Goal: Participate in discussion: Engage in conversation with other users on a specific topic

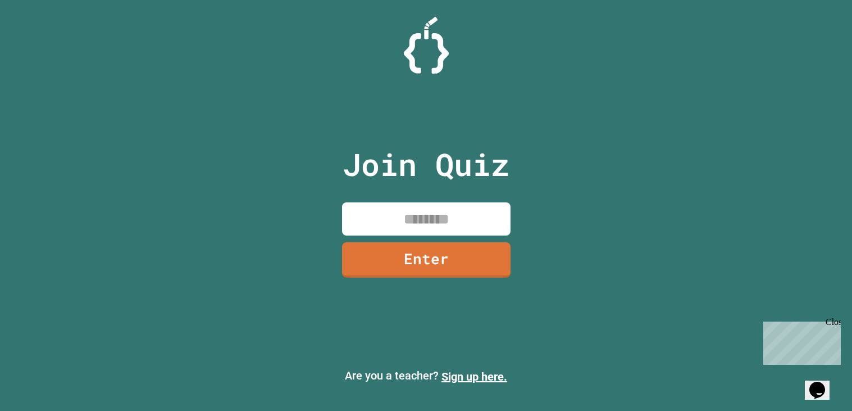
click at [412, 231] on input at bounding box center [426, 218] width 169 height 33
click at [384, 225] on input at bounding box center [426, 218] width 169 height 33
type input "********"
click at [384, 276] on link "Enter" at bounding box center [426, 258] width 169 height 37
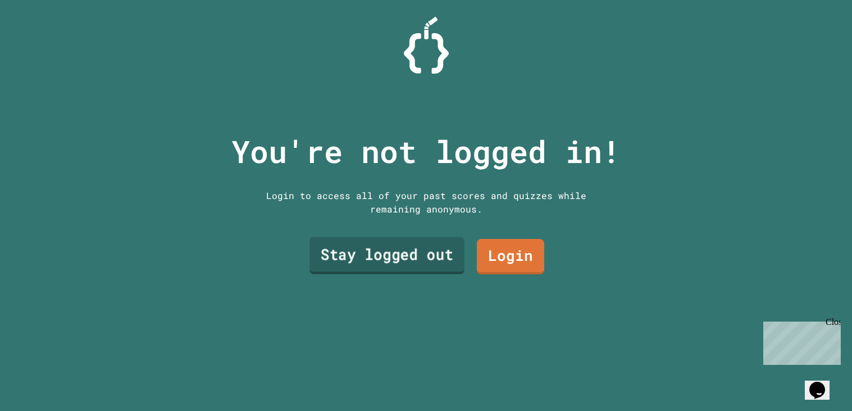
click at [456, 261] on link "Stay logged out" at bounding box center [386, 255] width 155 height 37
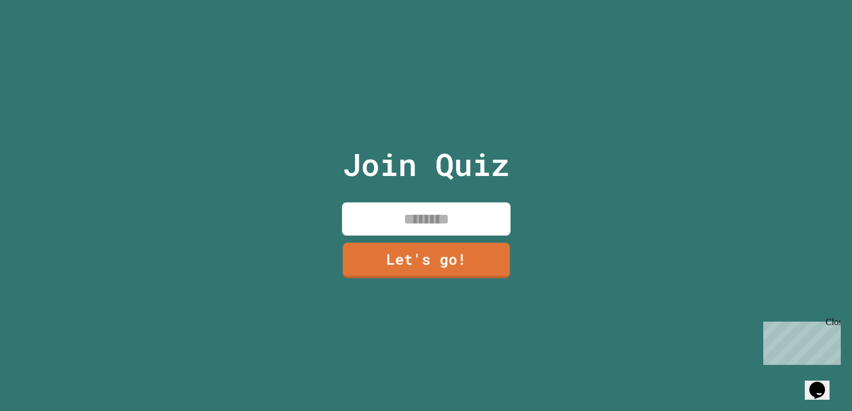
click at [468, 226] on input at bounding box center [426, 218] width 169 height 33
type input "******"
click at [469, 267] on link "Let's go!" at bounding box center [426, 259] width 171 height 37
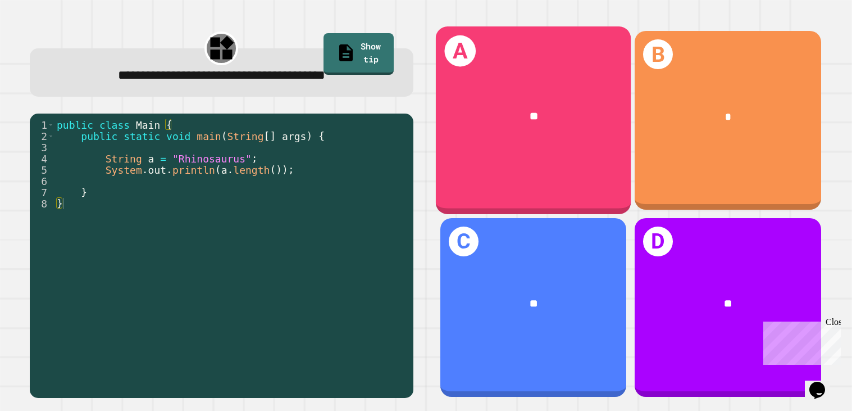
click at [564, 161] on div "A **" at bounding box center [534, 120] width 196 height 187
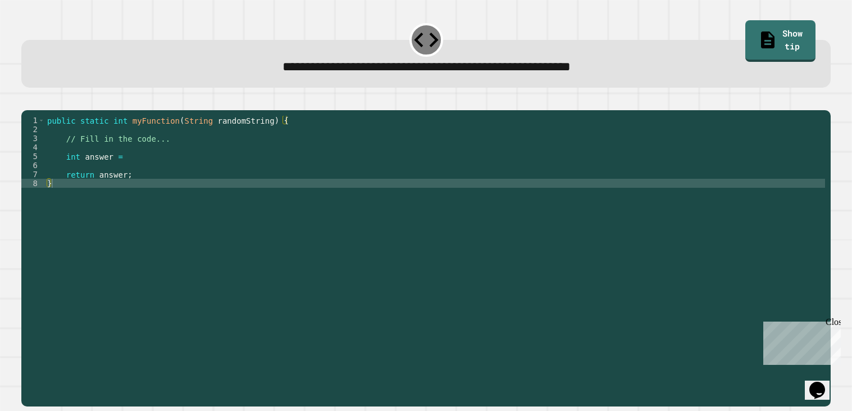
click at [334, 202] on div "public static int myFunction ( String randomString ) { // Fill in the code... i…" at bounding box center [435, 255] width 781 height 279
type textarea "*"
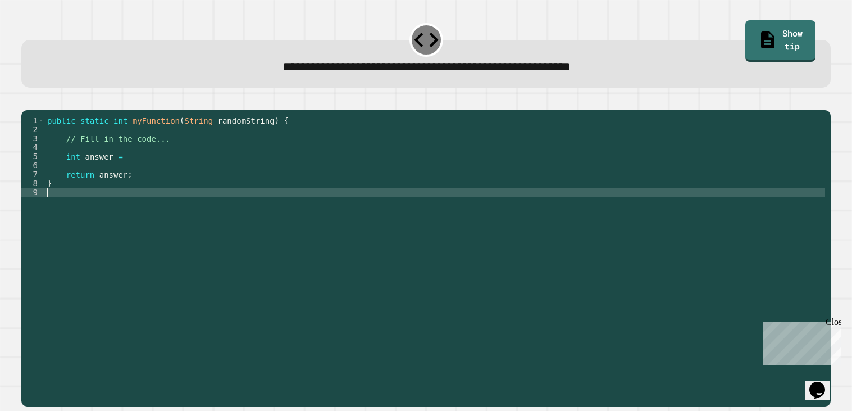
click at [140, 168] on div "public static int myFunction ( String randomString ) { // Fill in the code... i…" at bounding box center [435, 255] width 781 height 279
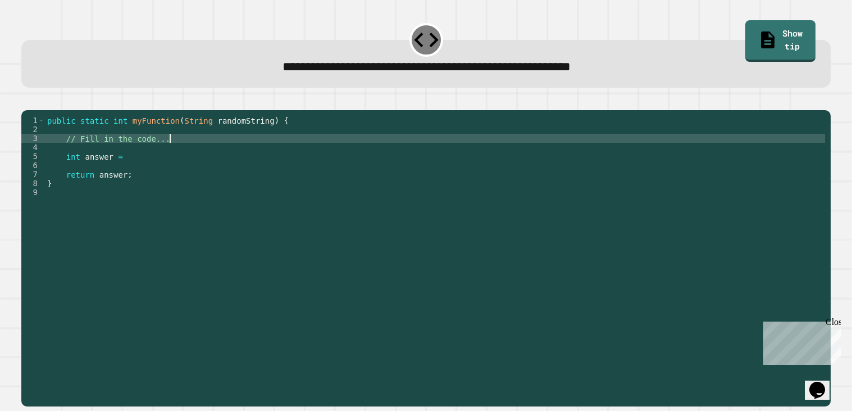
click at [167, 153] on div "public static int myFunction ( String randomString ) { // Fill in the code... i…" at bounding box center [435, 255] width 781 height 279
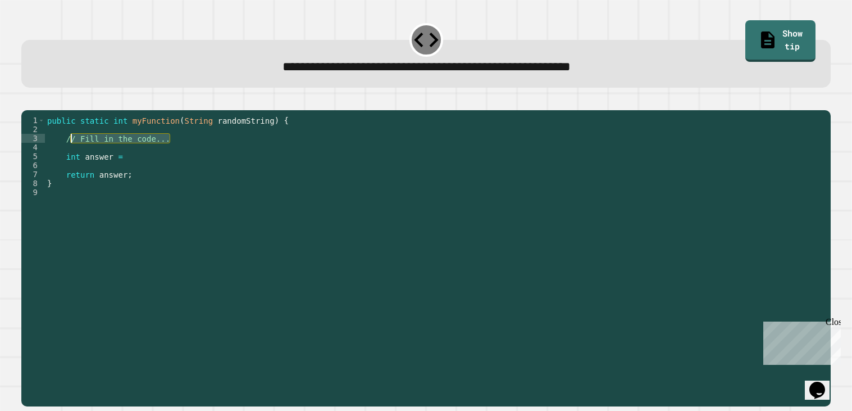
drag, startPoint x: 171, startPoint y: 153, endPoint x: 67, endPoint y: 154, distance: 104.0
click at [67, 154] on div "public static int myFunction ( String randomString ) { // Fill in the code... i…" at bounding box center [435, 255] width 781 height 279
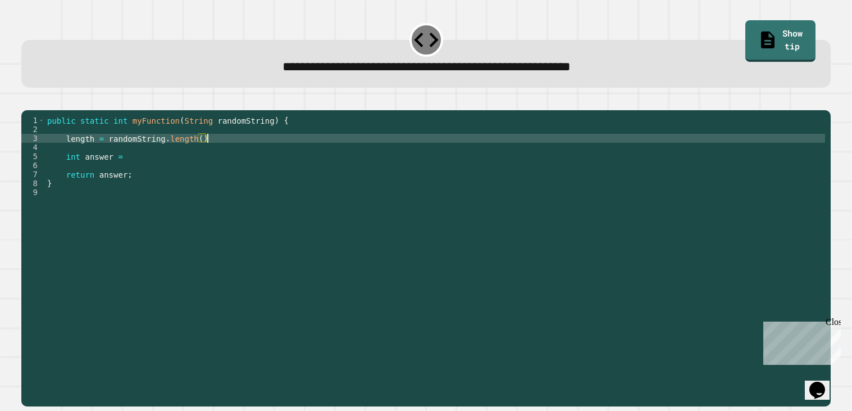
scroll to position [0, 11]
click at [160, 167] on div "public static int myFunction ( String randomString ) { length = randomString . …" at bounding box center [435, 255] width 781 height 279
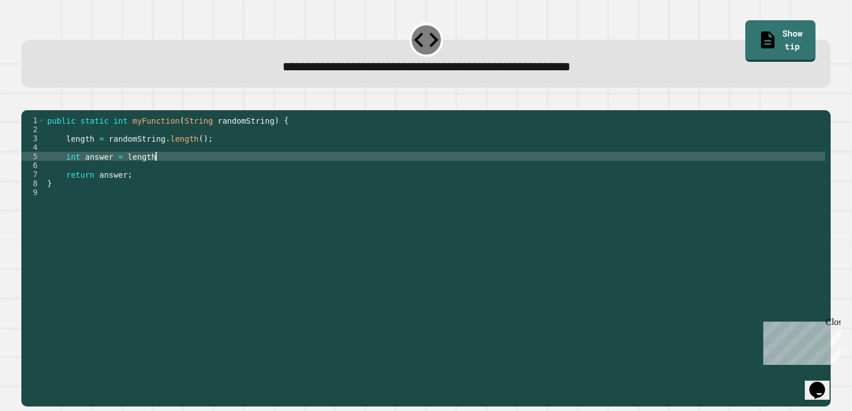
scroll to position [0, 7]
click at [27, 101] on button "button" at bounding box center [27, 101] width 0 height 0
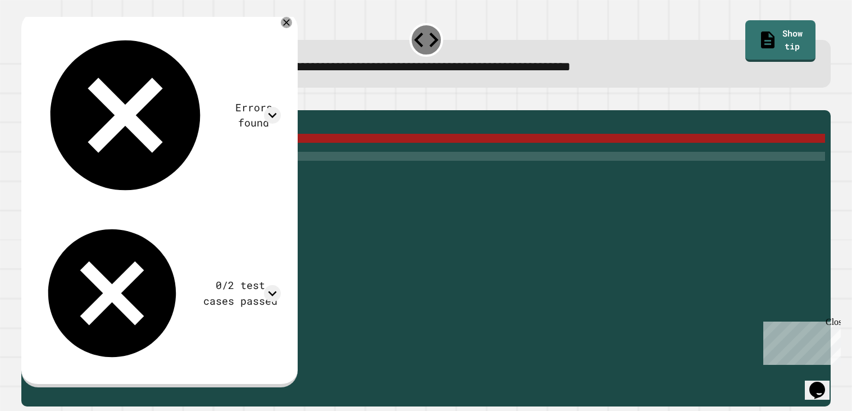
click at [27, 101] on icon "button" at bounding box center [27, 101] width 0 height 0
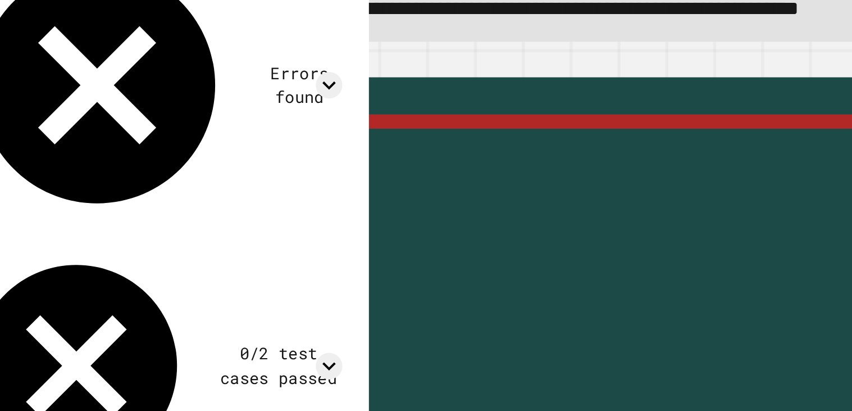
click at [185, 156] on div "public static int myFunction ( String randomString ) { length = randomString . …" at bounding box center [435, 255] width 781 height 279
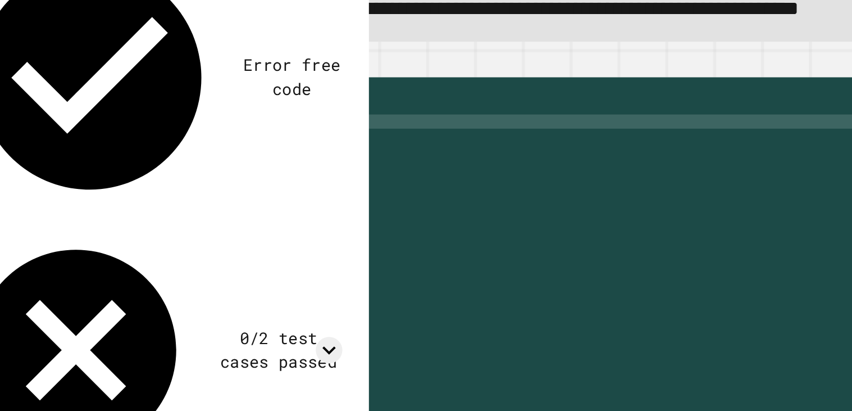
scroll to position [0, 10]
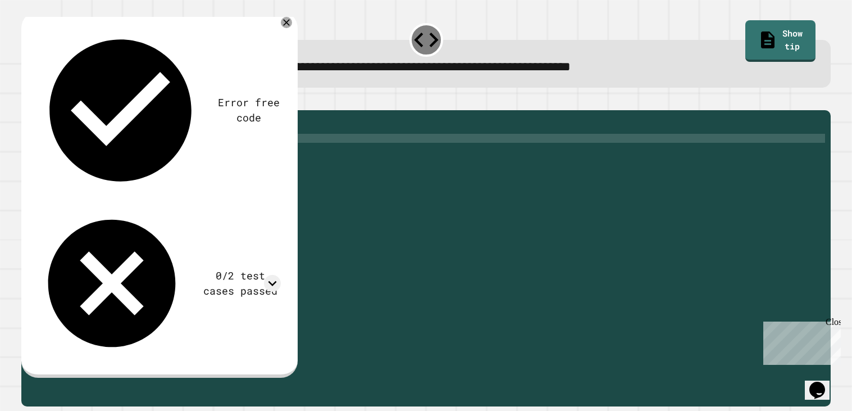
click at [38, 110] on icon "button" at bounding box center [34, 107] width 6 height 8
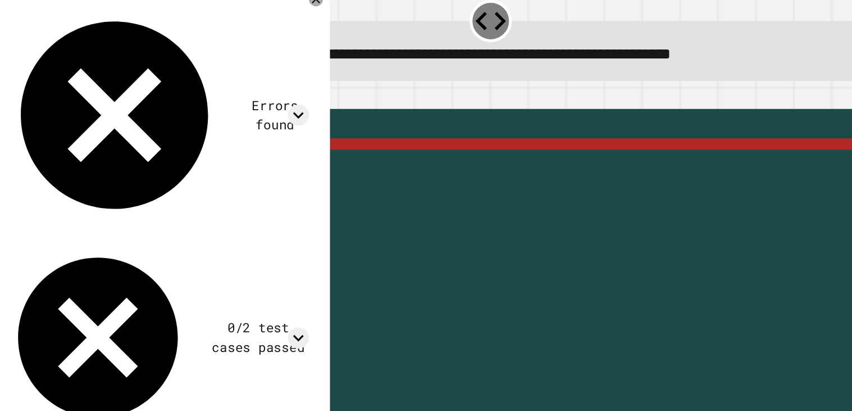
click at [185, 155] on div "public static int myFunction ( String randomString ) { length = randomString . …" at bounding box center [435, 255] width 781 height 279
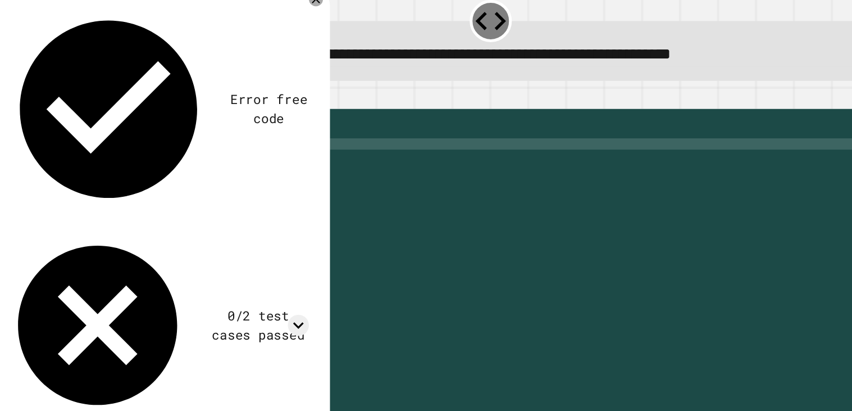
scroll to position [0, 10]
click at [27, 101] on icon "button" at bounding box center [27, 101] width 0 height 0
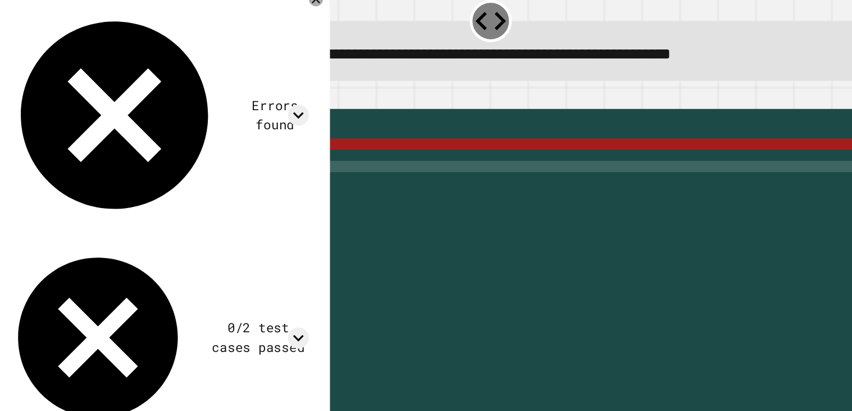
scroll to position [0, 7]
click at [169, 174] on div "public static int myFunction ( String randomString ) { length = randomString . …" at bounding box center [435, 255] width 781 height 279
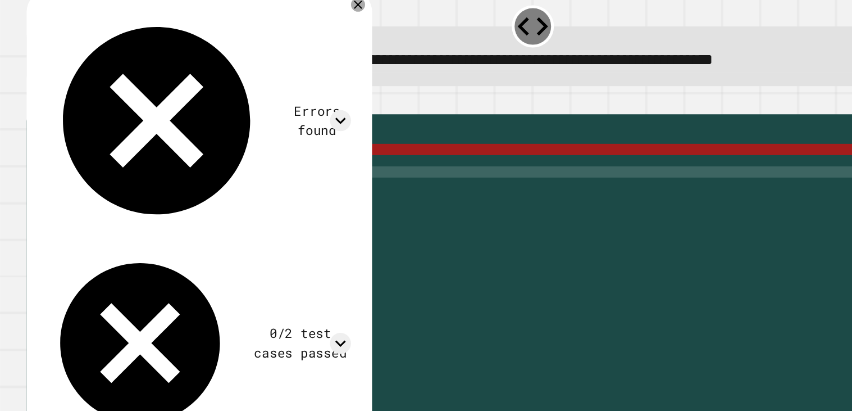
click at [204, 156] on div "public static int myFunction ( String randomString ) { length = randomString . …" at bounding box center [435, 255] width 781 height 279
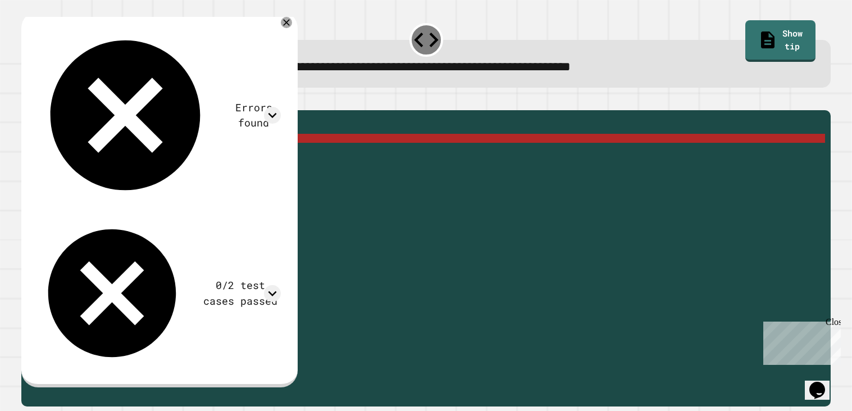
click at [80, 157] on div "public static int myFunction ( String randomString ) { length = randomString . …" at bounding box center [435, 255] width 781 height 279
click at [80, 157] on div "public static int myFunction ( String randomString ) { length = randomString . …" at bounding box center [435, 246] width 781 height 261
click at [80, 157] on div "public static int myFunction ( String randomString ) { length = randomString . …" at bounding box center [435, 255] width 781 height 279
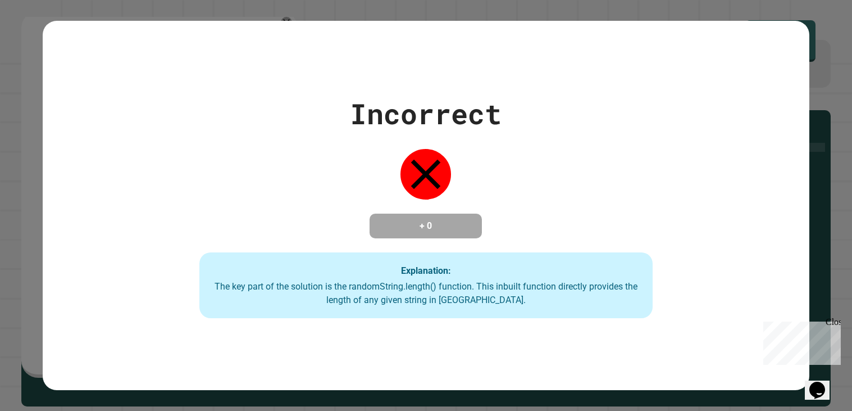
scroll to position [0, 2]
type textarea "**********"
click at [424, 194] on div at bounding box center [426, 174] width 56 height 56
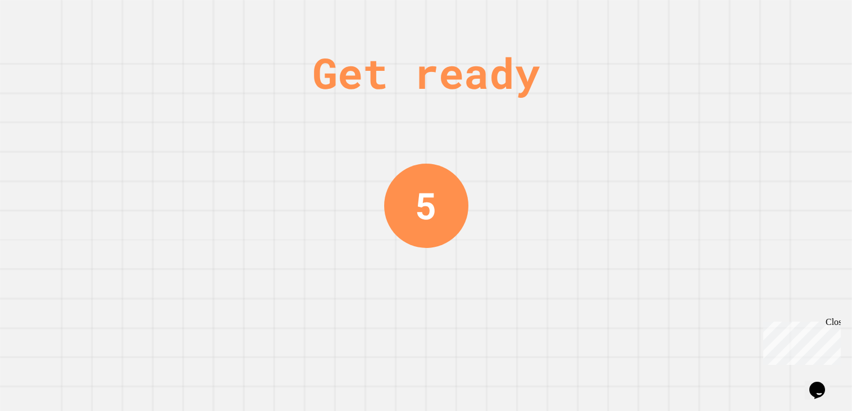
scroll to position [0, 0]
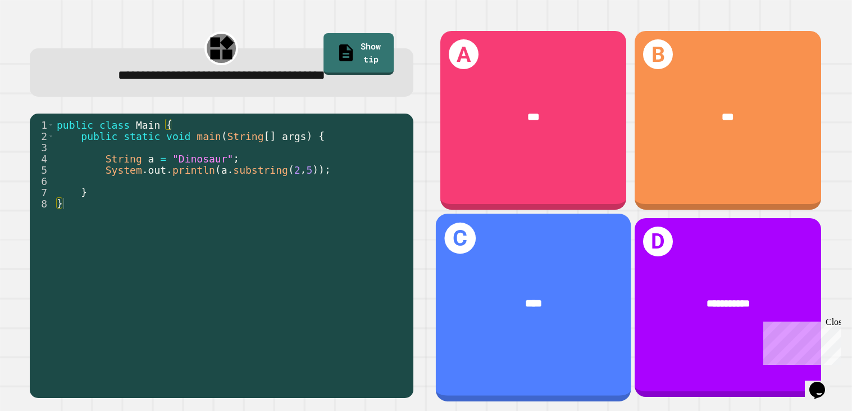
click at [589, 300] on div "****" at bounding box center [534, 304] width 152 height 17
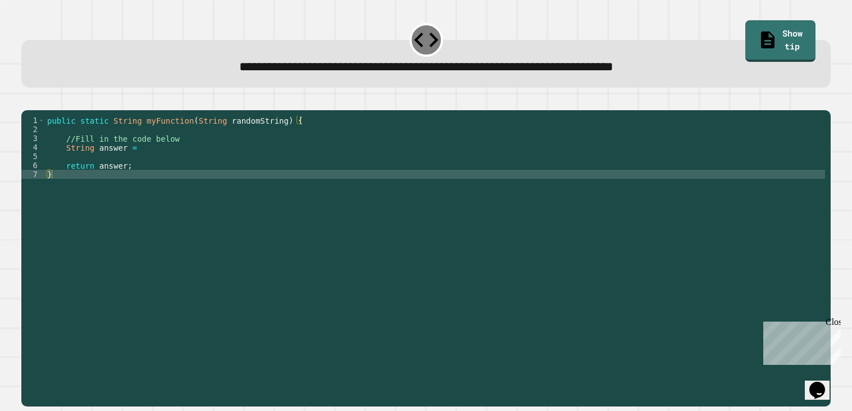
click at [149, 162] on div "public static String myFunction ( String randomString ) { //Fill in the code be…" at bounding box center [435, 255] width 781 height 279
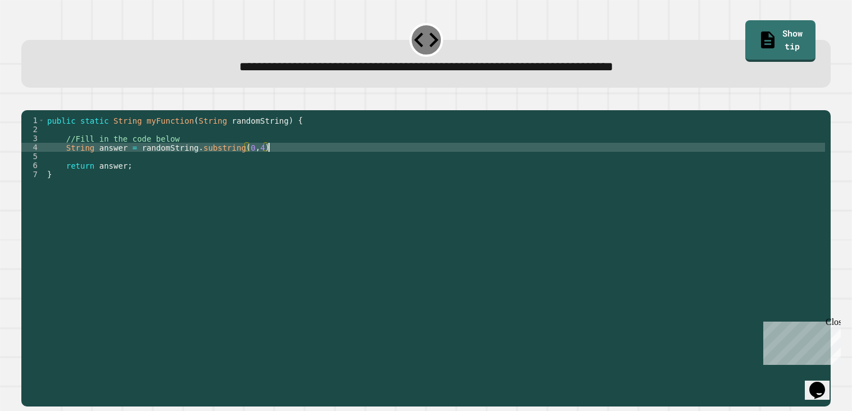
scroll to position [0, 15]
click at [27, 101] on icon "button" at bounding box center [27, 101] width 0 height 0
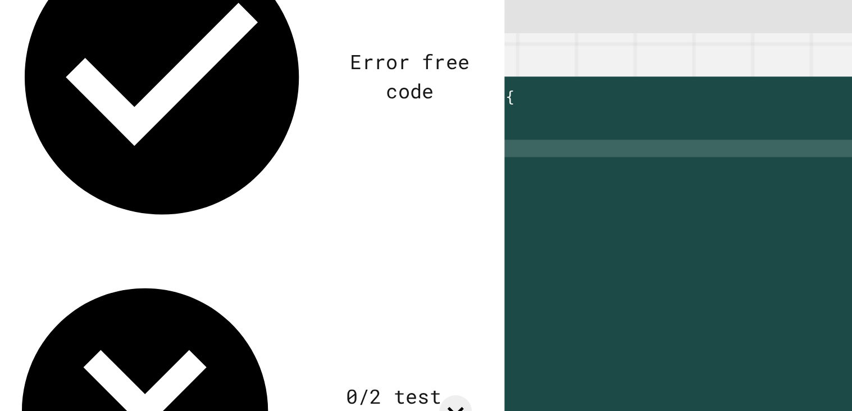
click at [266, 165] on div "public static String myFunction ( String randomString ) { //Fill in the code be…" at bounding box center [435, 255] width 781 height 279
click at [218, 163] on div "public static String myFunction ( String randomString ) { //Fill in the code be…" at bounding box center [435, 255] width 781 height 279
click at [27, 101] on icon "button" at bounding box center [27, 101] width 0 height 0
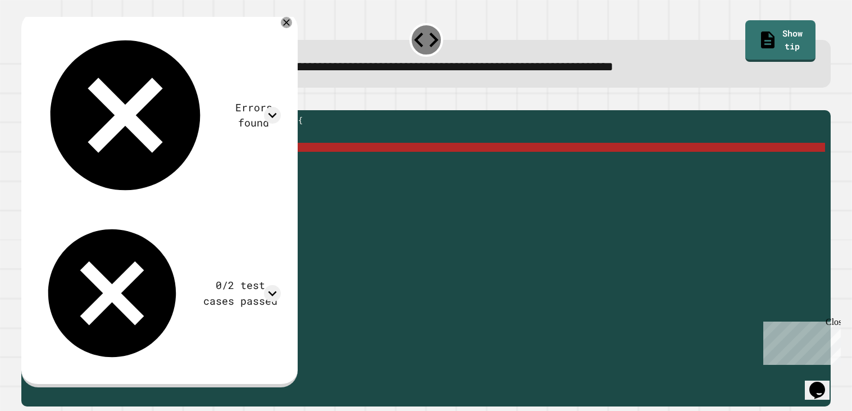
click at [223, 164] on div "public static String myFunction ( String randomString ) { //Fill in the code be…" at bounding box center [435, 255] width 781 height 279
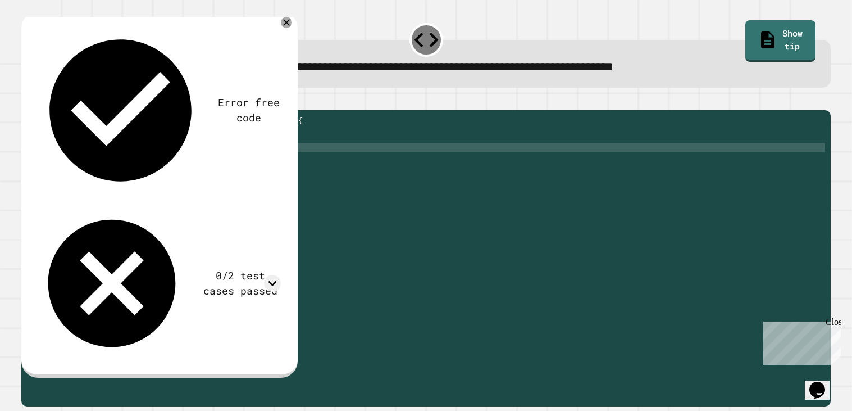
click at [56, 110] on div at bounding box center [426, 103] width 810 height 13
click at [48, 110] on div at bounding box center [426, 103] width 810 height 13
click at [45, 110] on div at bounding box center [426, 103] width 810 height 13
click at [42, 110] on div at bounding box center [426, 103] width 810 height 13
click at [19, 74] on div "**********" at bounding box center [426, 54] width 818 height 75
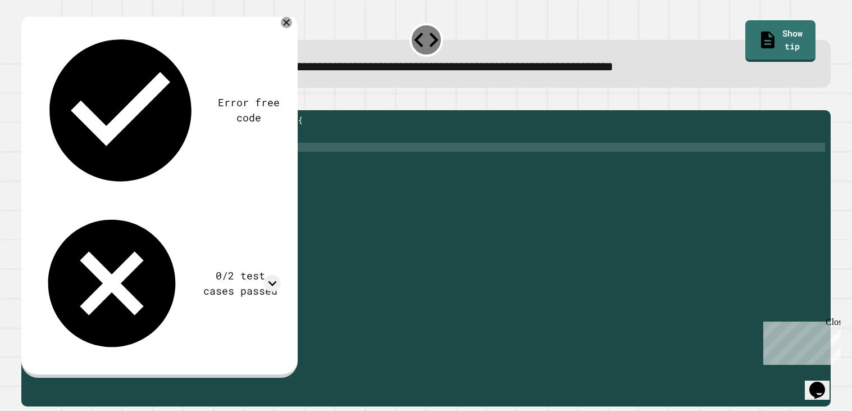
click at [27, 101] on icon "button" at bounding box center [27, 101] width 0 height 0
click at [277, 275] on icon at bounding box center [272, 283] width 17 height 17
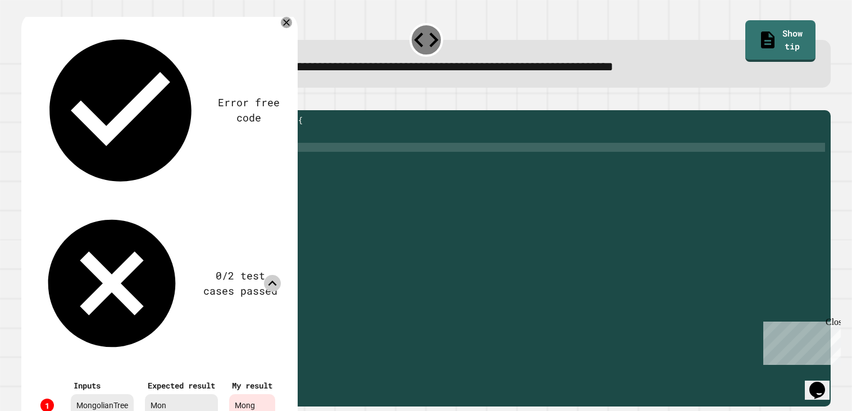
click at [281, 275] on icon at bounding box center [272, 283] width 17 height 17
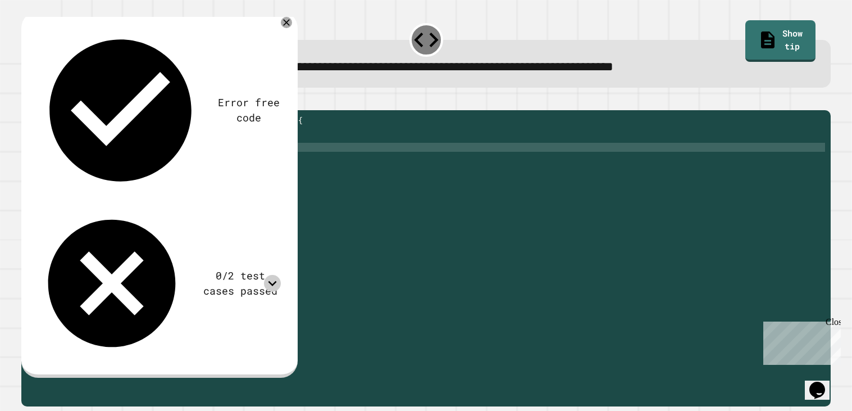
click at [263, 165] on div "public static String myFunction ( String randomString ) { //Fill in the code be…" at bounding box center [435, 255] width 781 height 279
type textarea "**********"
click at [27, 101] on icon "button" at bounding box center [27, 101] width 0 height 0
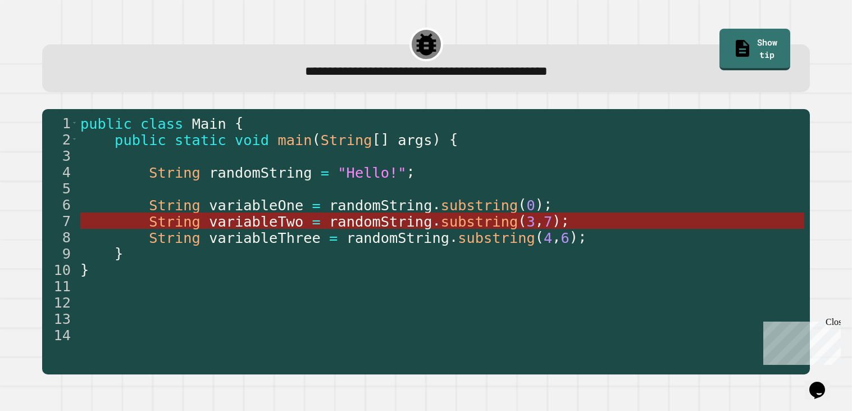
click at [463, 223] on span "substring" at bounding box center [480, 221] width 78 height 17
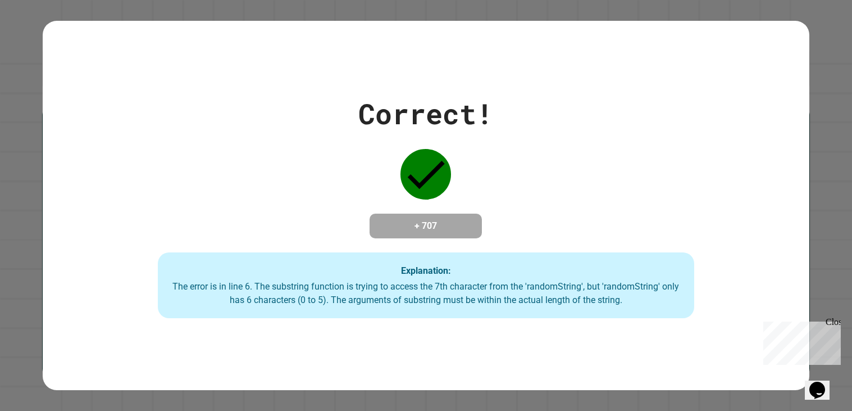
click at [460, 223] on h4 "+ 707" at bounding box center [426, 225] width 90 height 13
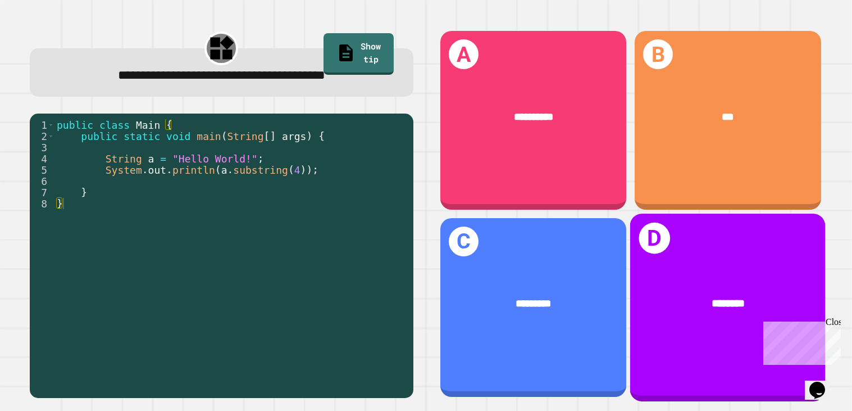
click at [669, 302] on div "********" at bounding box center [729, 304] width 152 height 17
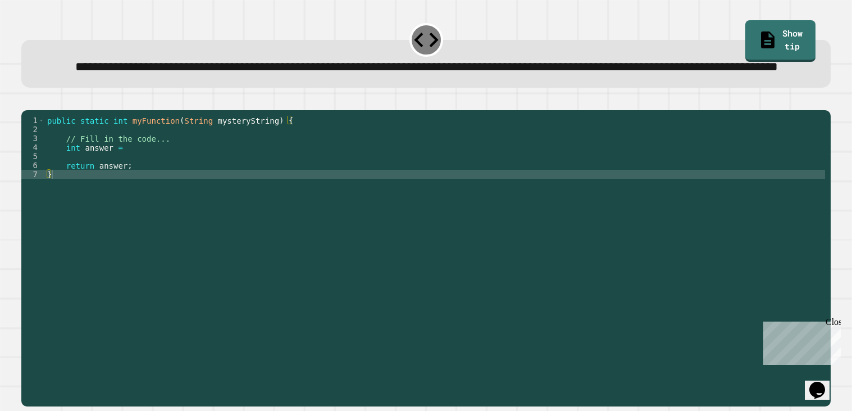
click at [127, 183] on div "public static int myFunction ( String mysteryString ) { // Fill in the code... …" at bounding box center [435, 246] width 781 height 261
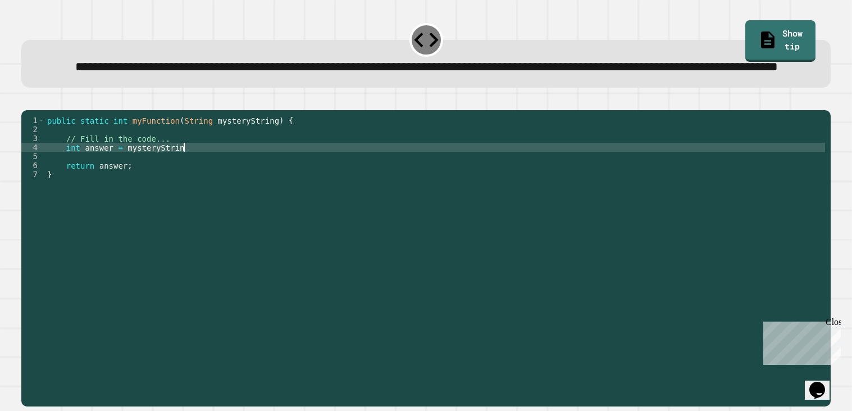
scroll to position [0, 9]
click at [758, 34] on icon at bounding box center [768, 39] width 20 height 21
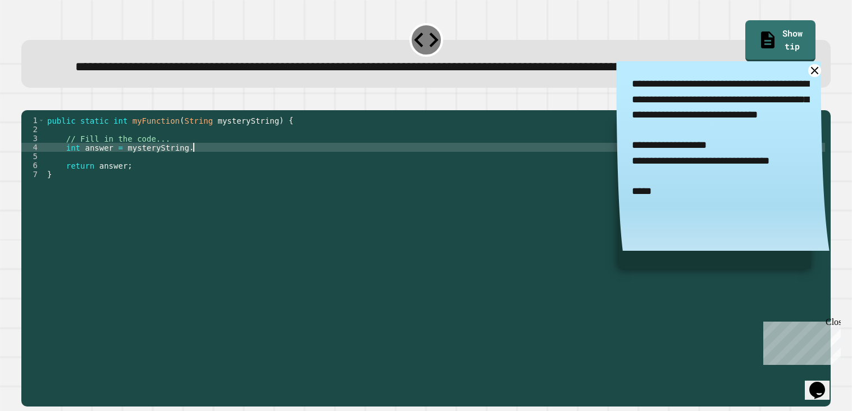
click at [371, 185] on div "public static int myFunction ( String mysteryString ) { // Fill in the code... …" at bounding box center [435, 246] width 781 height 261
type textarea "**********"
click at [27, 101] on icon "button" at bounding box center [27, 101] width 0 height 0
